Goal: Communication & Community: Ask a question

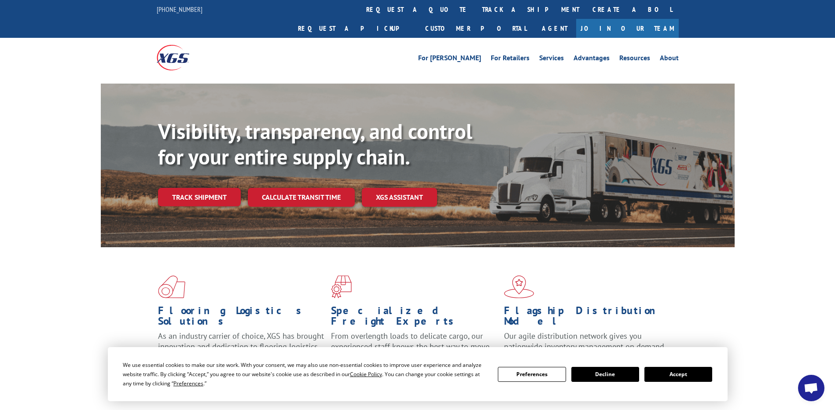
click at [676, 371] on button "Accept" at bounding box center [678, 374] width 68 height 15
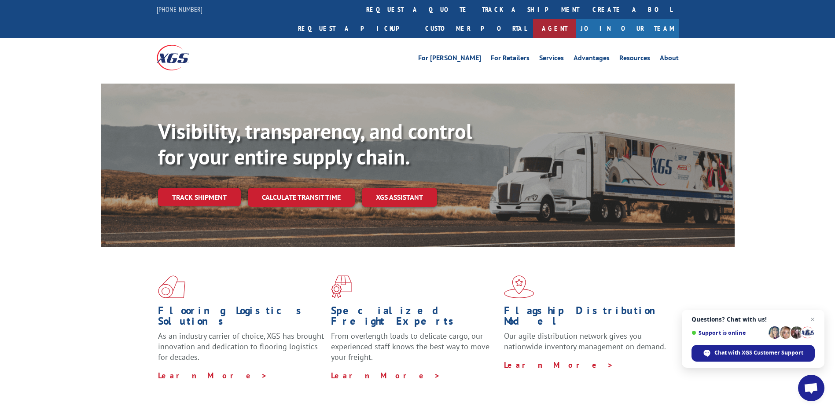
click at [576, 19] on link "Agent" at bounding box center [554, 28] width 43 height 19
click at [811, 388] on span "Open chat" at bounding box center [810, 389] width 15 height 12
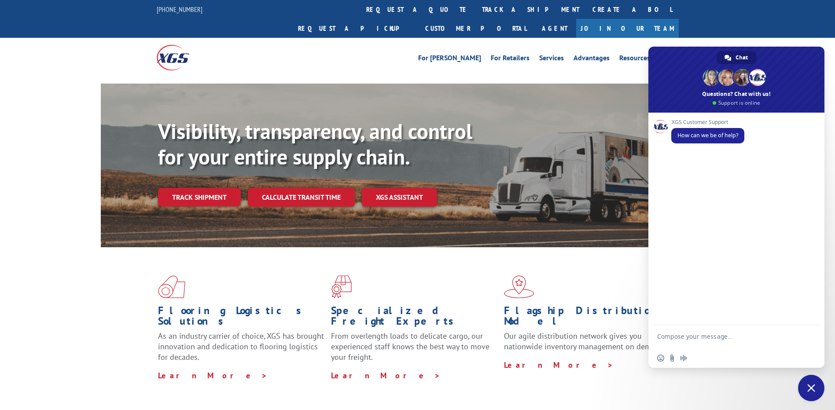
click at [692, 337] on textarea "Compose your message..." at bounding box center [726, 341] width 139 height 16
type textarea "hi"
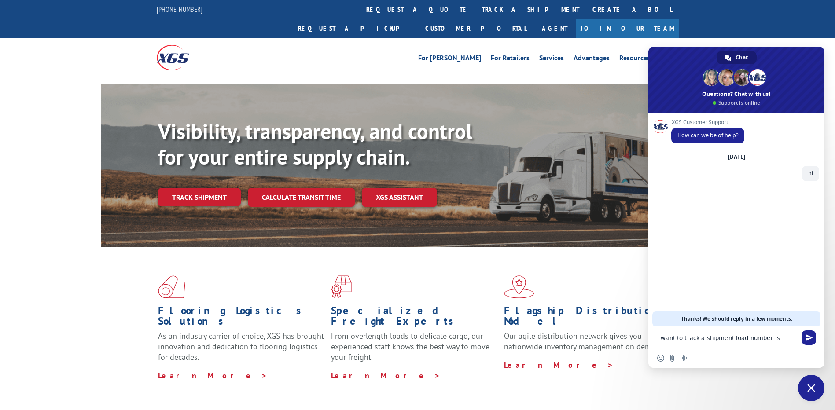
click at [783, 344] on form "i want to track a shipment load number is" at bounding box center [726, 338] width 139 height 24
click at [784, 339] on textarea "i want to track a shipment load number is" at bounding box center [726, 338] width 139 height 8
paste textarea "530349721"
type textarea "i want to track a shipment load number is 530349721"
click at [802, 340] on span "Send" at bounding box center [808, 336] width 15 height 15
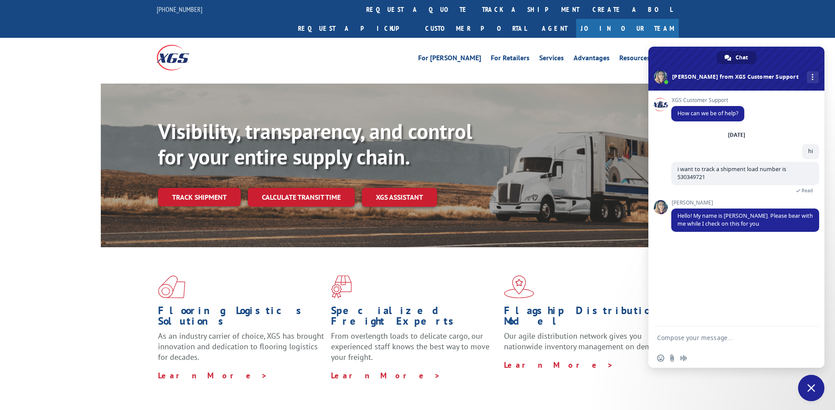
click at [697, 341] on textarea "Compose your message..." at bounding box center [726, 338] width 139 height 8
type textarea "sure [PERSON_NAME]"
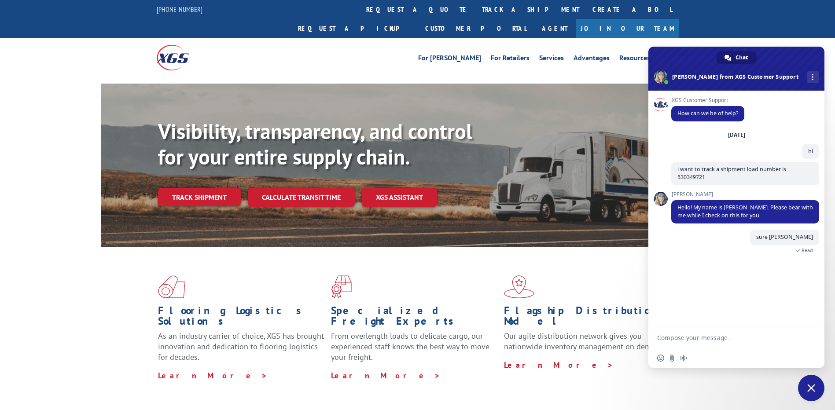
click at [705, 331] on form at bounding box center [726, 338] width 139 height 24
click at [705, 335] on textarea "Compose your message..." at bounding box center [726, 338] width 139 height 8
type textarea "j"
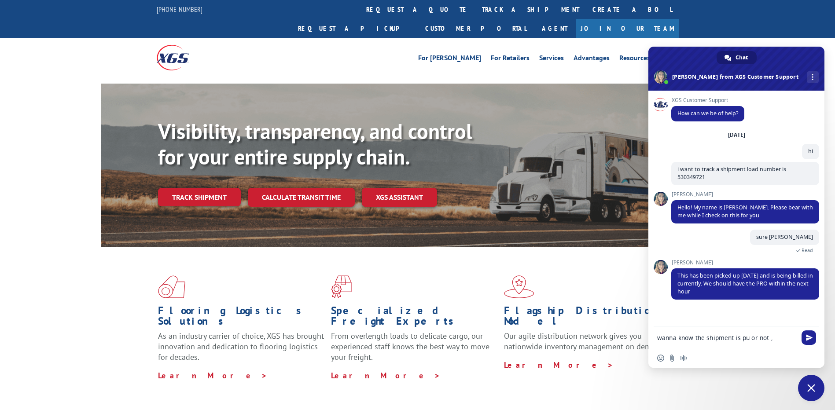
drag, startPoint x: 770, startPoint y: 337, endPoint x: 607, endPoint y: 337, distance: 162.8
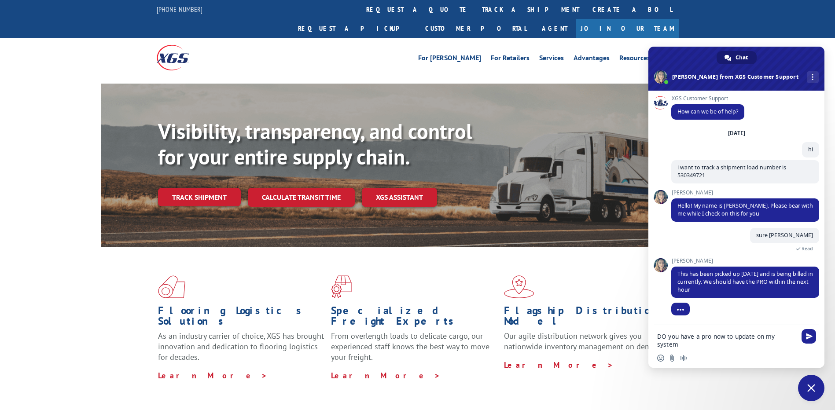
type textarea "DO you have a pro now to update on my system ?"
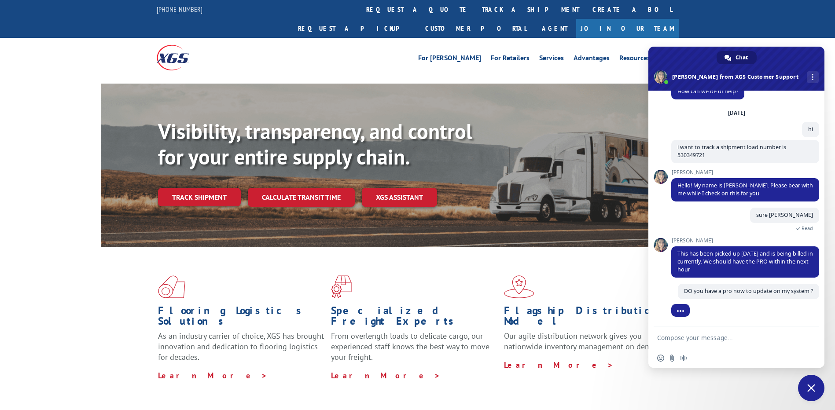
scroll to position [30, 0]
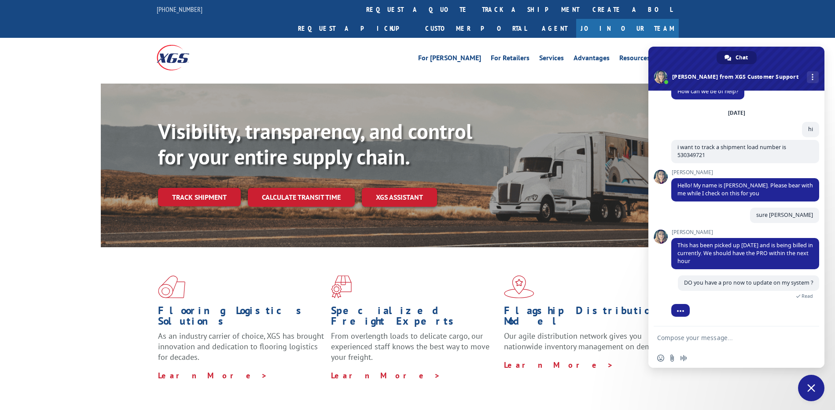
click at [663, 220] on div "XGS Customer Support How can we be of help? [DATE] hi 2 minutes ago i want to t…" at bounding box center [736, 209] width 176 height 236
click at [661, 230] on span at bounding box center [660, 237] width 14 height 14
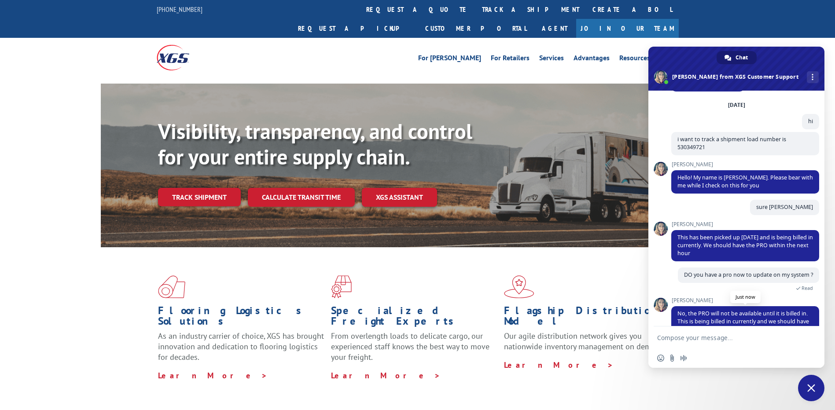
scroll to position [59, 0]
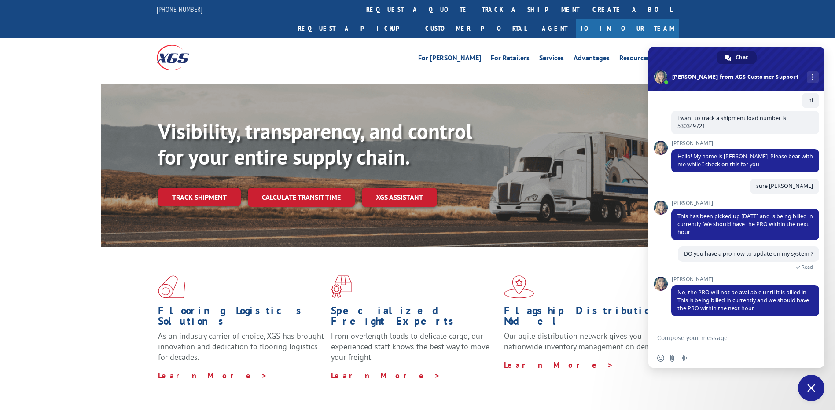
click at [698, 339] on textarea "Compose your message..." at bounding box center [726, 338] width 139 height 8
type textarea "okay sure then thank you [PERSON_NAME]"
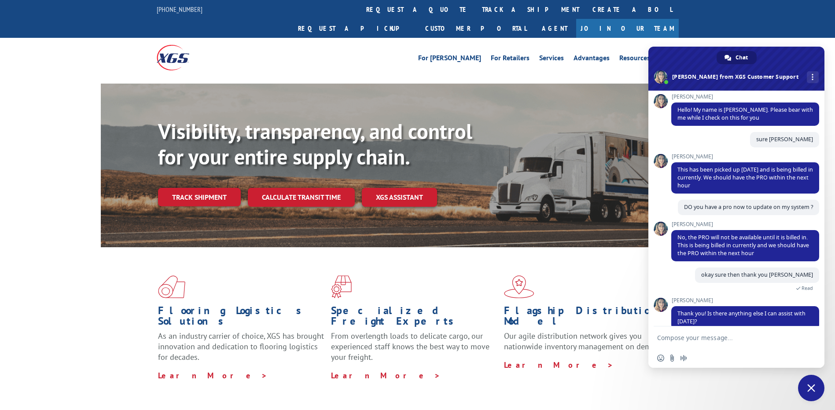
scroll to position [136, 0]
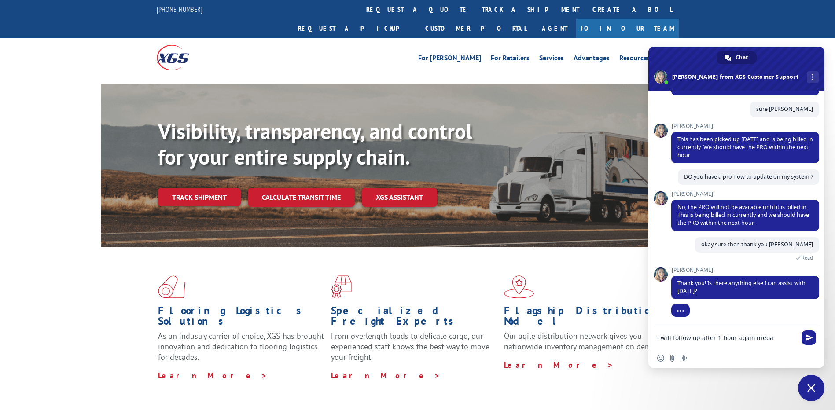
type textarea "i will follow up after 1 hour again [PERSON_NAME]"
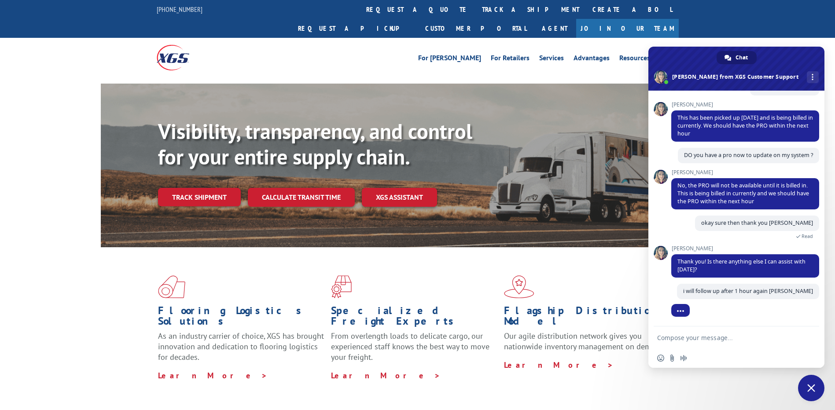
scroll to position [157, 0]
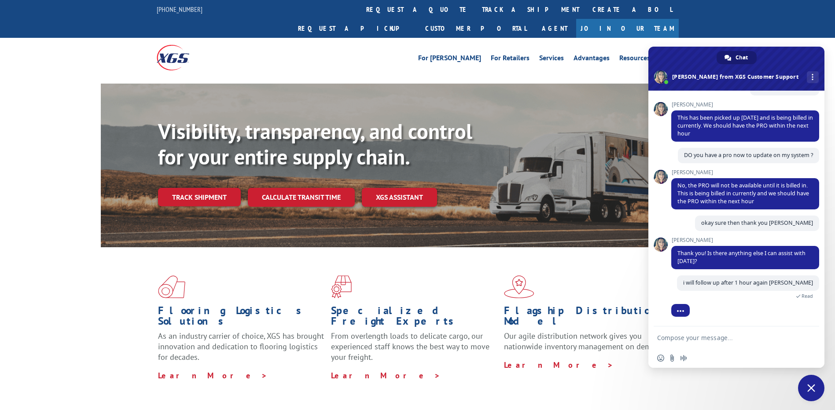
click at [709, 336] on textarea "Compose your message..." at bounding box center [726, 338] width 139 height 8
type textarea "nothing else"
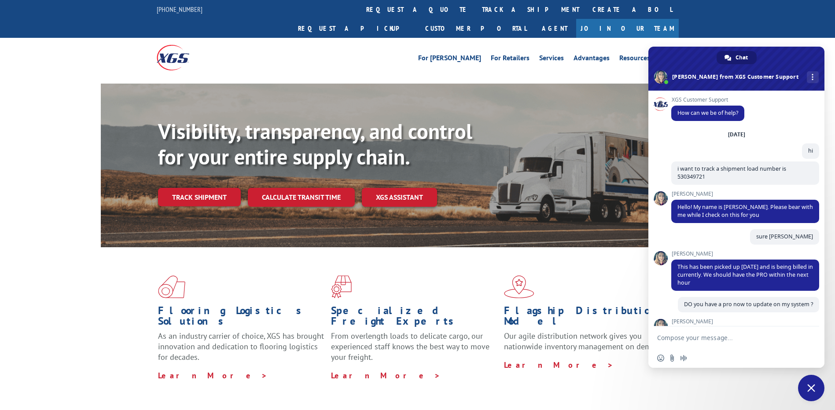
scroll to position [220, 0]
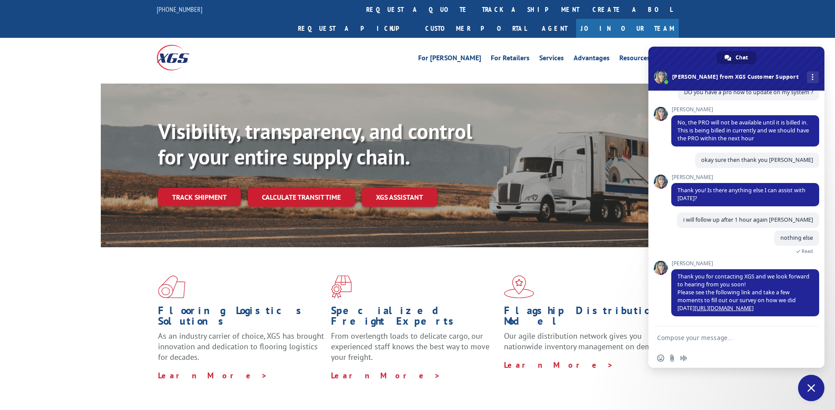
click at [816, 386] on span "Close chat" at bounding box center [811, 388] width 26 height 26
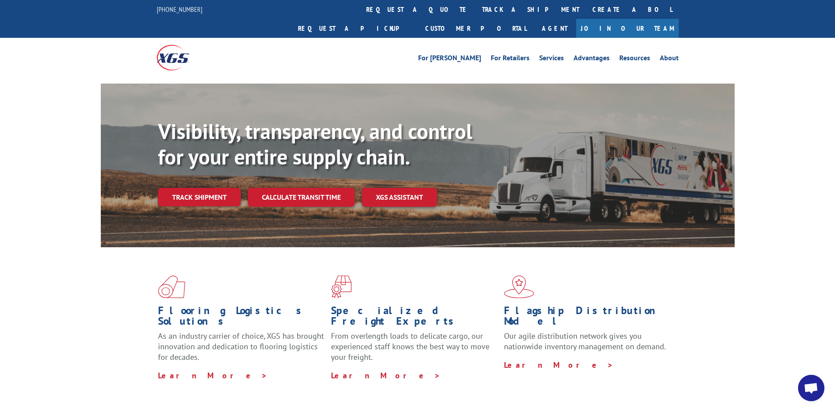
drag, startPoint x: 815, startPoint y: 381, endPoint x: 812, endPoint y: 374, distance: 7.7
click at [814, 382] on span "Open chat" at bounding box center [811, 388] width 26 height 26
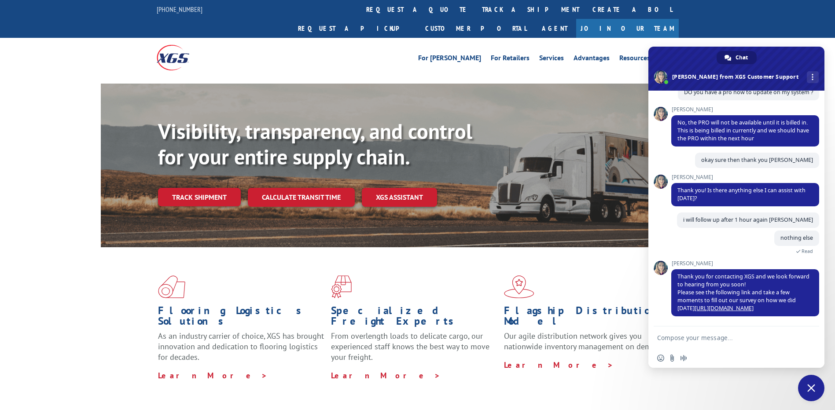
click at [720, 338] on textarea "Compose your message..." at bounding box center [726, 338] width 139 height 8
click at [720, 337] on textarea "Compose your message..." at bounding box center [726, 338] width 139 height 8
type textarea "I"
paste textarea "530349721"
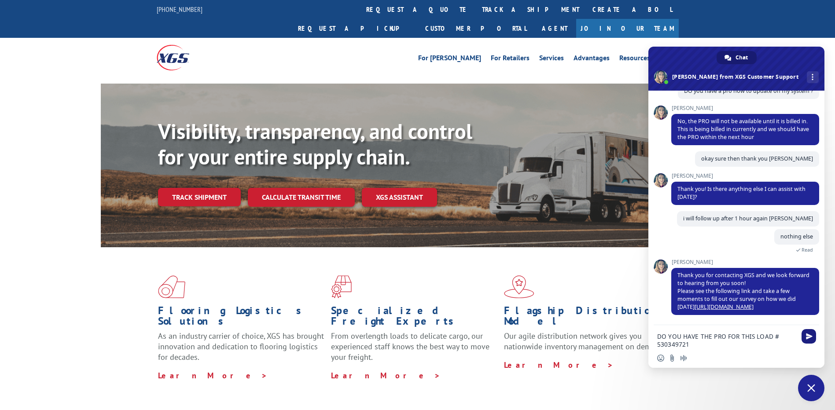
type textarea "DO YOU HAVE THE PRO FOR THIS LOAD # 530349721"
click at [806, 340] on span "Send" at bounding box center [808, 336] width 15 height 15
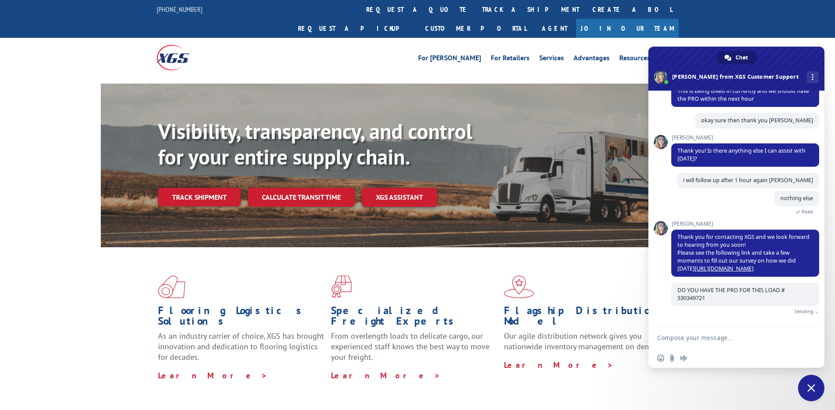
scroll to position [250, 0]
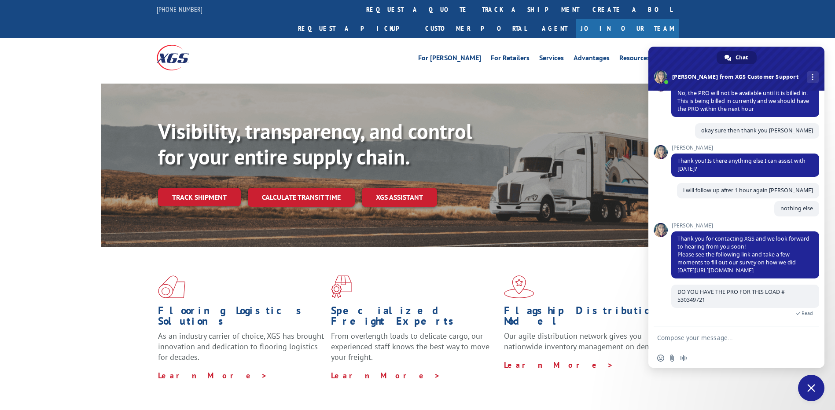
click at [722, 340] on textarea "Compose your message..." at bounding box center [726, 338] width 139 height 8
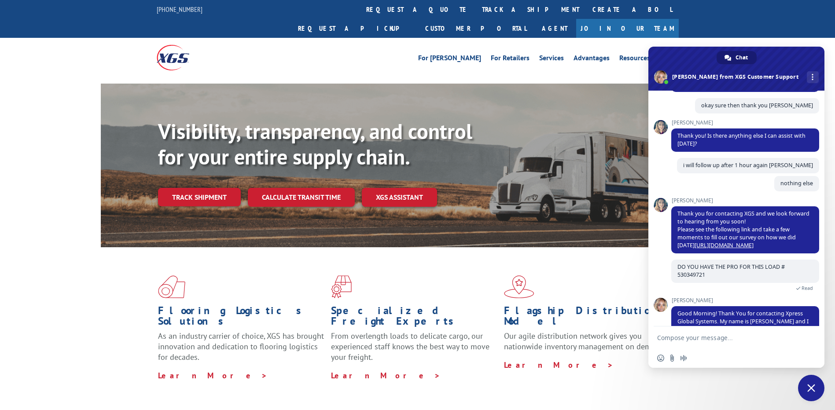
scroll to position [312, 0]
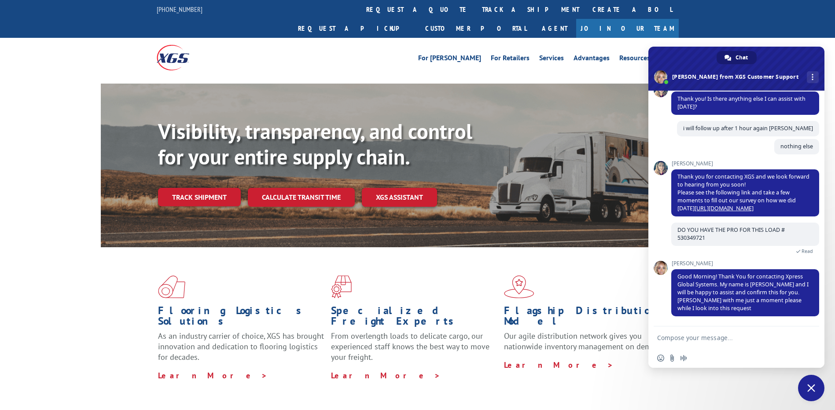
click at [720, 339] on textarea "Compose your message..." at bounding box center [726, 338] width 139 height 8
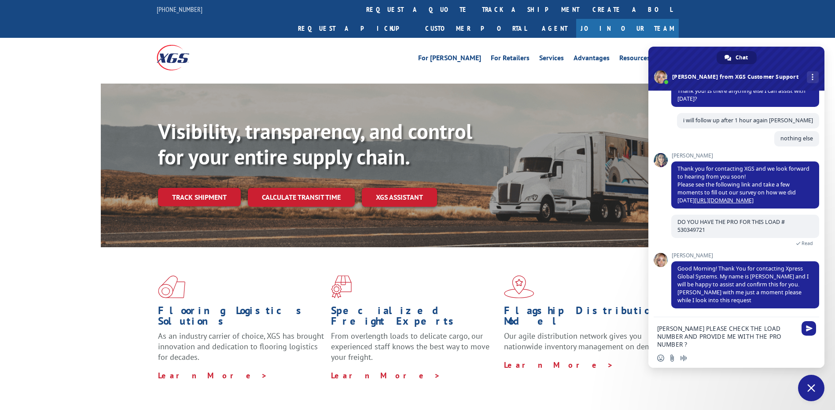
type textarea "[PERSON_NAME] PLEASE CHECK THE LOAD NUMBER AND PROVIDE ME WITH THE PRO NUMBER"
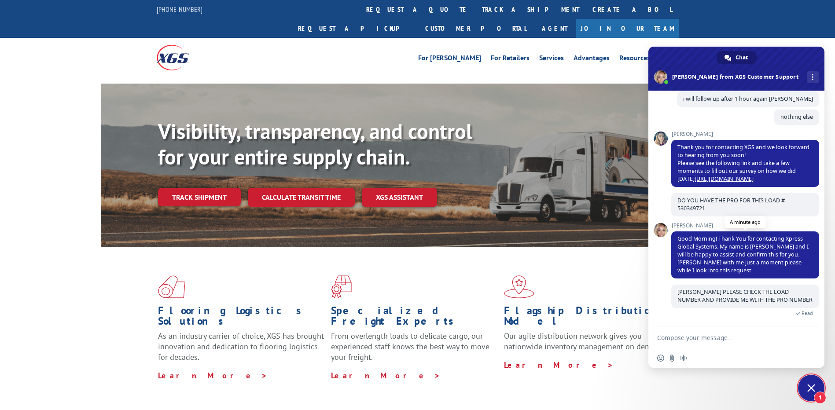
scroll to position [395, 0]
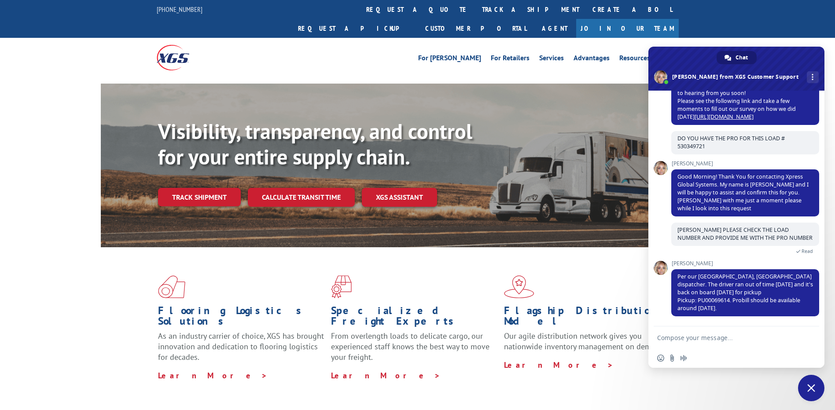
click at [710, 336] on textarea "Compose your message..." at bounding box center [726, 338] width 139 height 8
type textarea "OKAY THANK YOU [PERSON_NAME]"
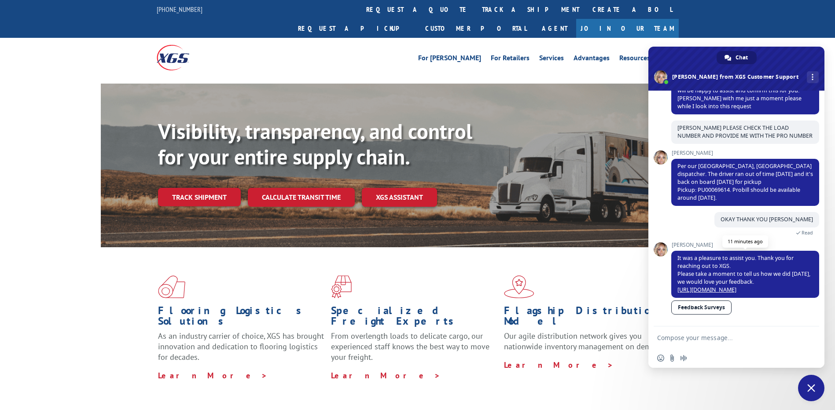
scroll to position [417, 0]
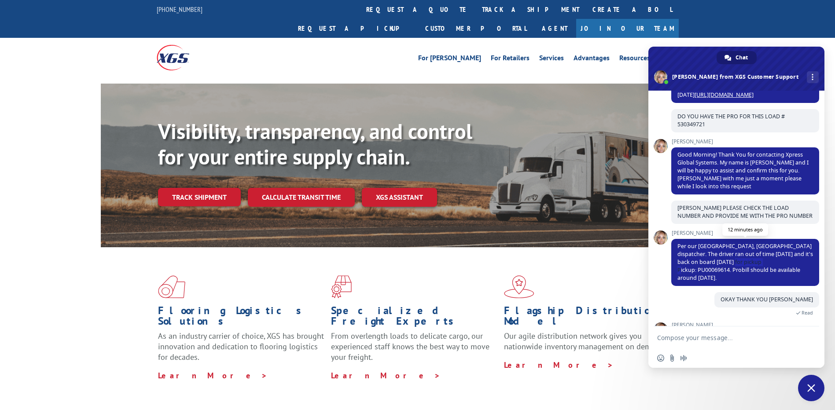
drag, startPoint x: 736, startPoint y: 271, endPoint x: 772, endPoint y: 270, distance: 35.2
click at [772, 270] on span "Per our [GEOGRAPHIC_DATA], [GEOGRAPHIC_DATA] dispatcher. The driver ran out of …" at bounding box center [744, 261] width 135 height 39
copy span "PU00069614."
click at [757, 271] on span "Per our [GEOGRAPHIC_DATA], [GEOGRAPHIC_DATA] dispatcher. The driver ran out of …" at bounding box center [744, 261] width 135 height 39
drag, startPoint x: 737, startPoint y: 271, endPoint x: 700, endPoint y: 273, distance: 36.5
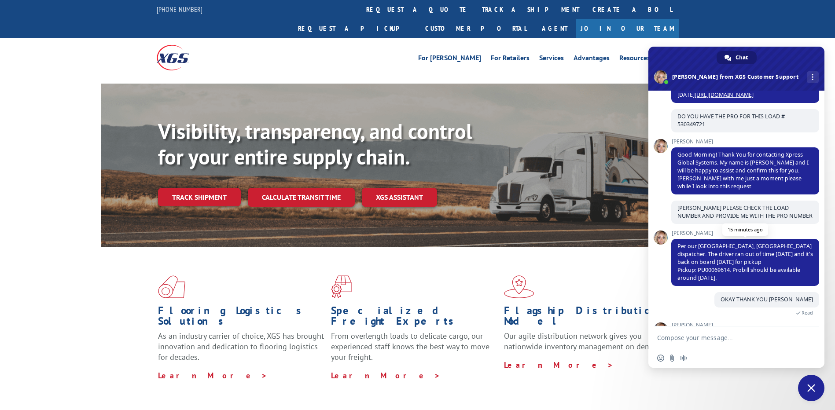
click at [700, 273] on span "Per our [GEOGRAPHIC_DATA], [GEOGRAPHIC_DATA] dispatcher. The driver ran out of …" at bounding box center [744, 261] width 135 height 39
drag, startPoint x: 769, startPoint y: 270, endPoint x: 737, endPoint y: 271, distance: 31.7
click at [737, 271] on span "Per our [GEOGRAPHIC_DATA], [GEOGRAPHIC_DATA] dispatcher. The driver ran out of …" at bounding box center [744, 261] width 135 height 39
copy span "PU00069614"
